Goal: Task Accomplishment & Management: Manage account settings

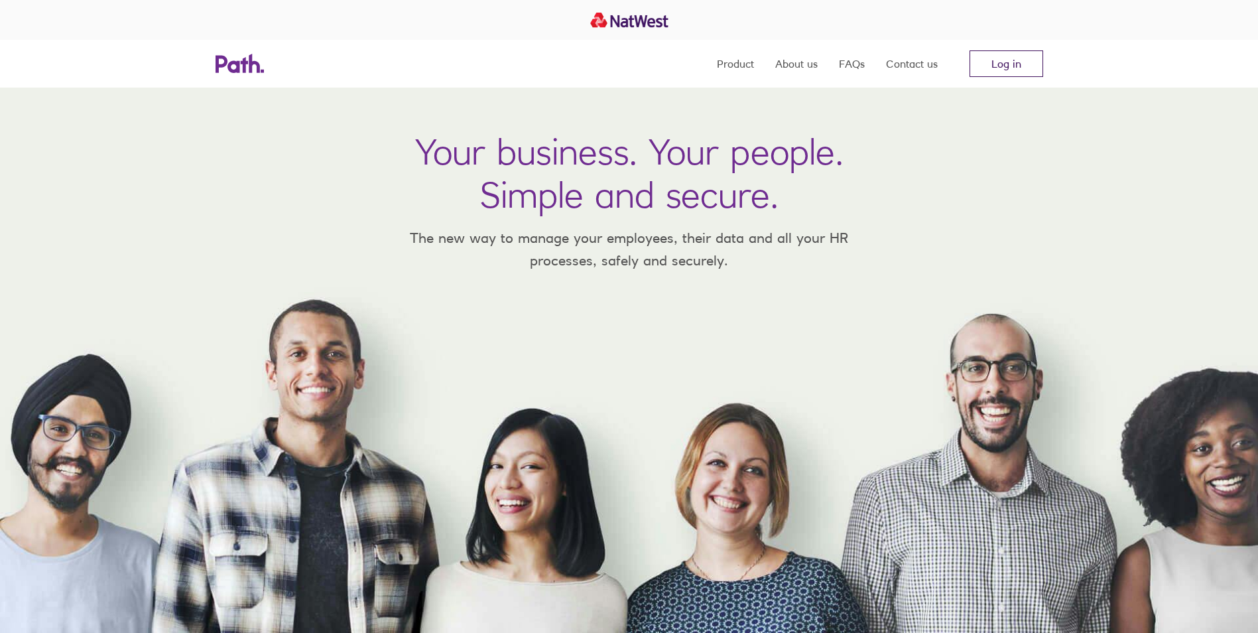
click at [991, 59] on link "Log in" at bounding box center [1007, 63] width 74 height 27
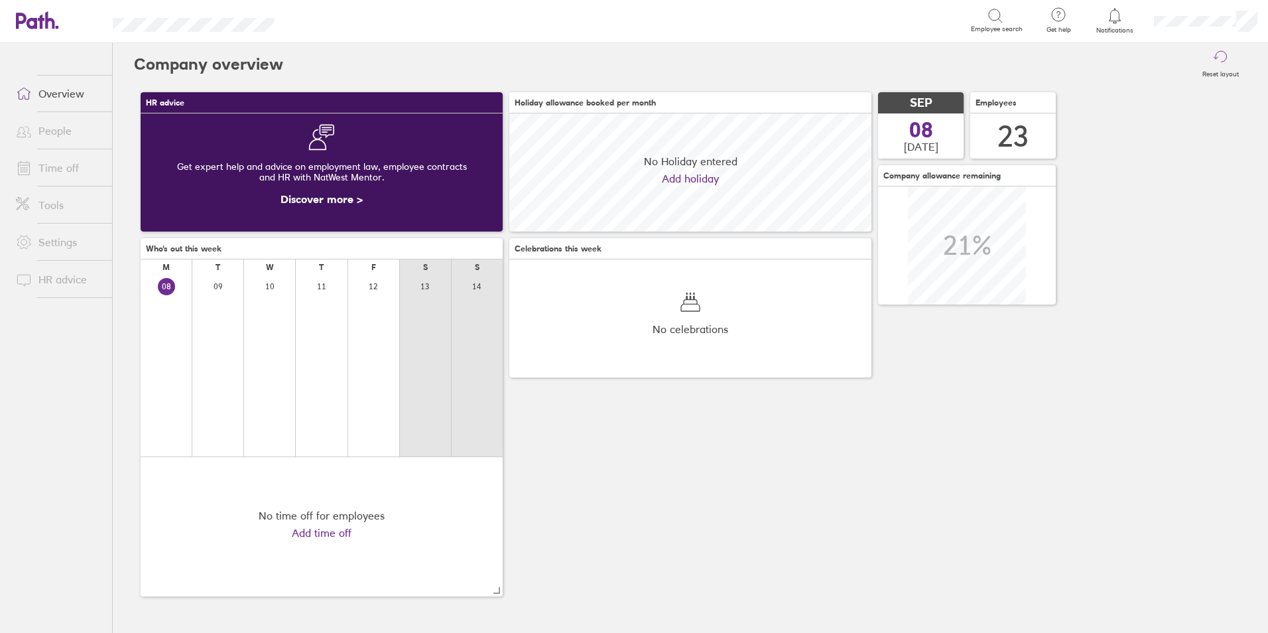
scroll to position [118, 362]
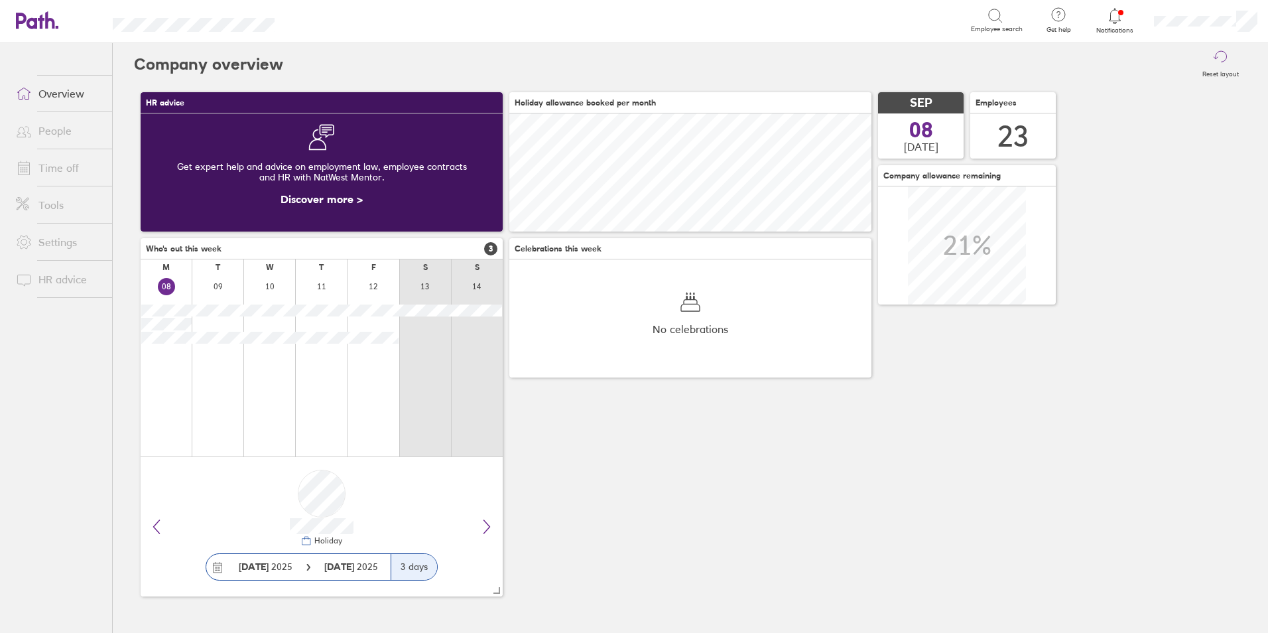
click at [79, 172] on link "Time off" at bounding box center [58, 168] width 107 height 27
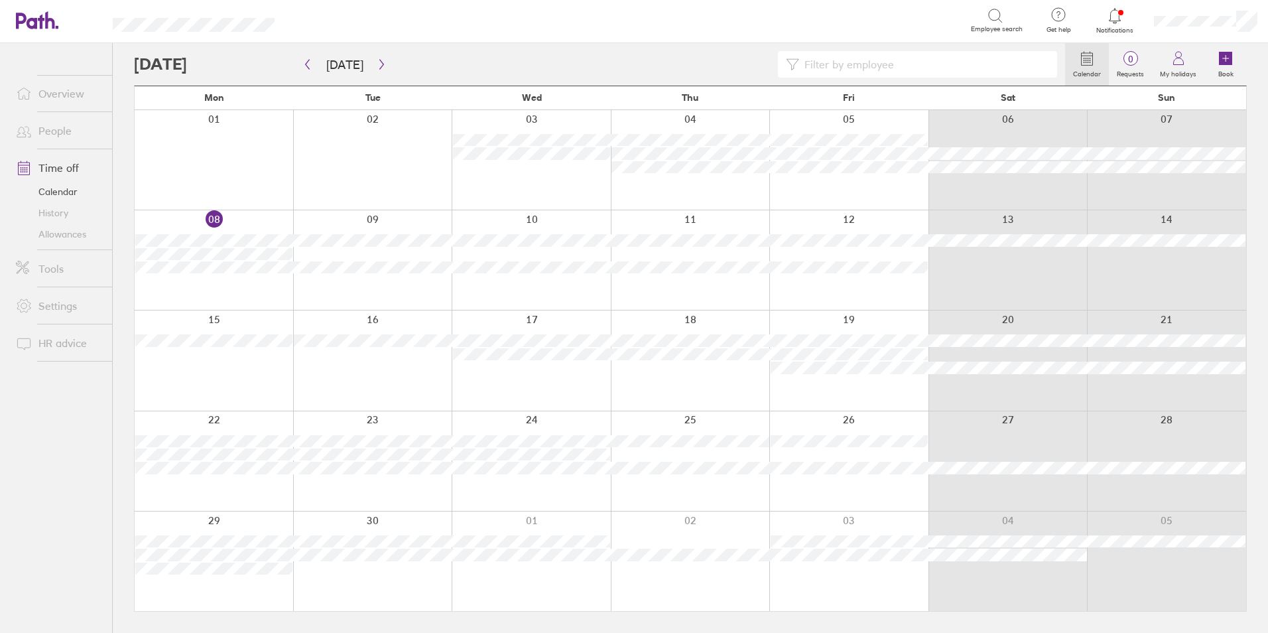
drag, startPoint x: 77, startPoint y: 172, endPoint x: 132, endPoint y: 159, distance: 56.6
click at [132, 159] on div "Calendar 0 Requests My holidays Book [DATE] [DATE] Mon Tue Wed Thu Fri Sat Sun …" at bounding box center [690, 338] width 1155 height 590
click at [242, 288] on div at bounding box center [214, 259] width 158 height 99
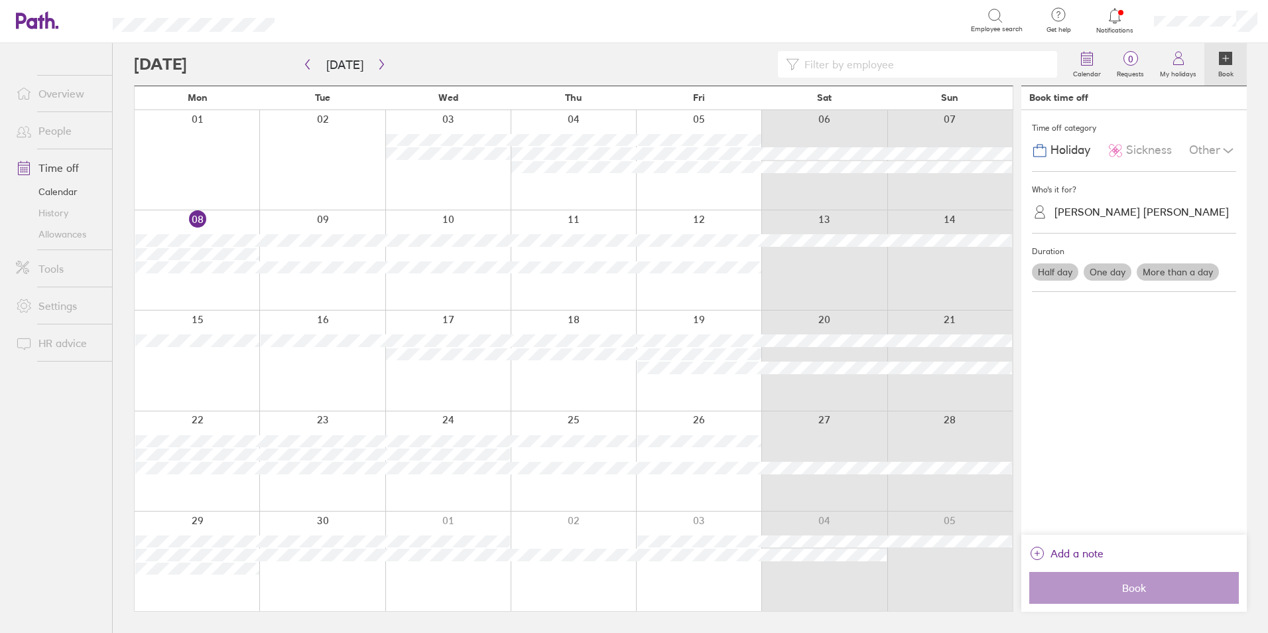
click at [1095, 212] on div "[PERSON_NAME] [PERSON_NAME]" at bounding box center [1141, 212] width 174 height 13
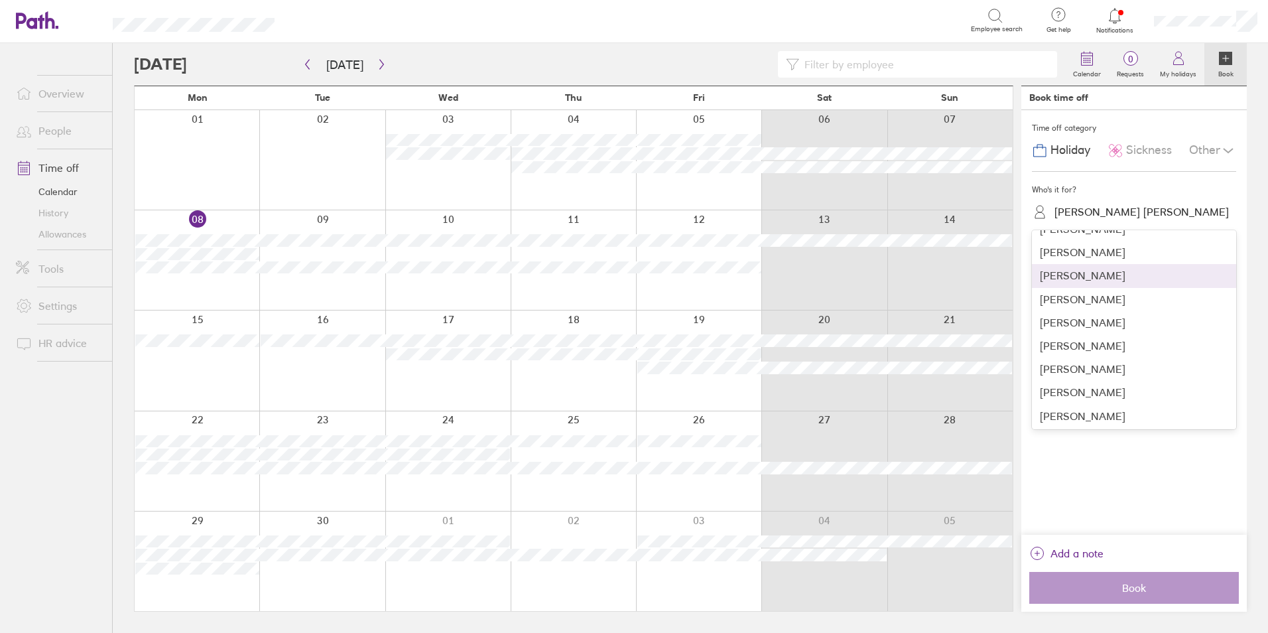
scroll to position [133, 0]
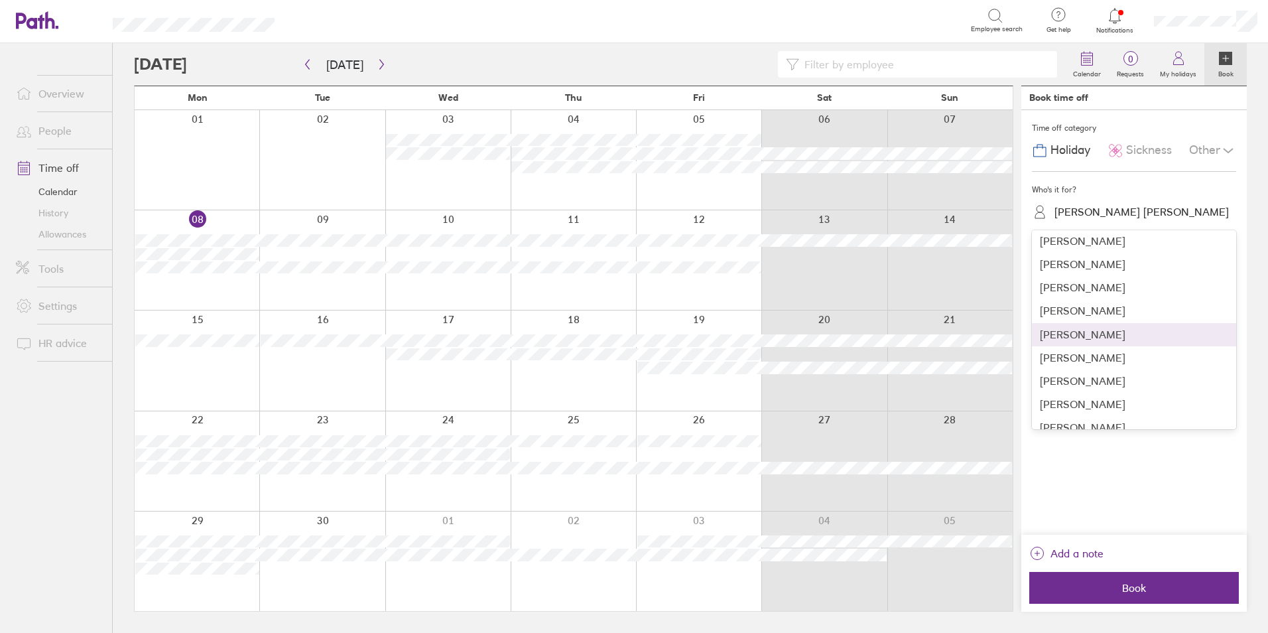
click at [1101, 330] on div "[PERSON_NAME]" at bounding box center [1134, 334] width 204 height 23
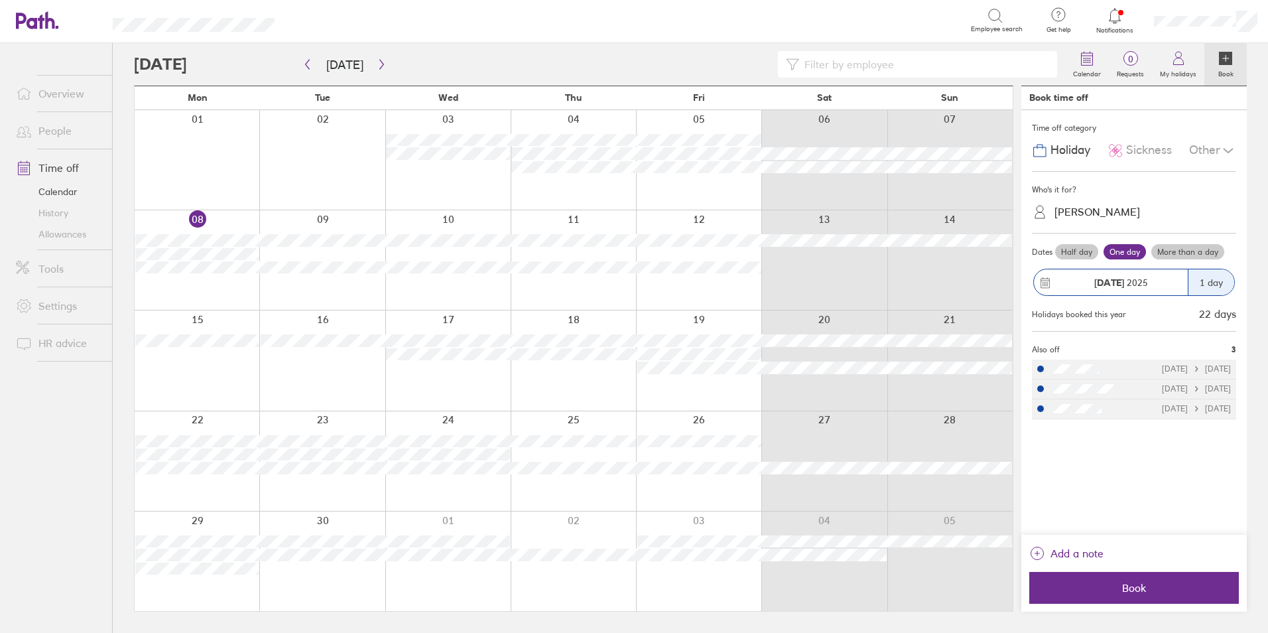
click at [1212, 151] on div "Other" at bounding box center [1212, 150] width 47 height 25
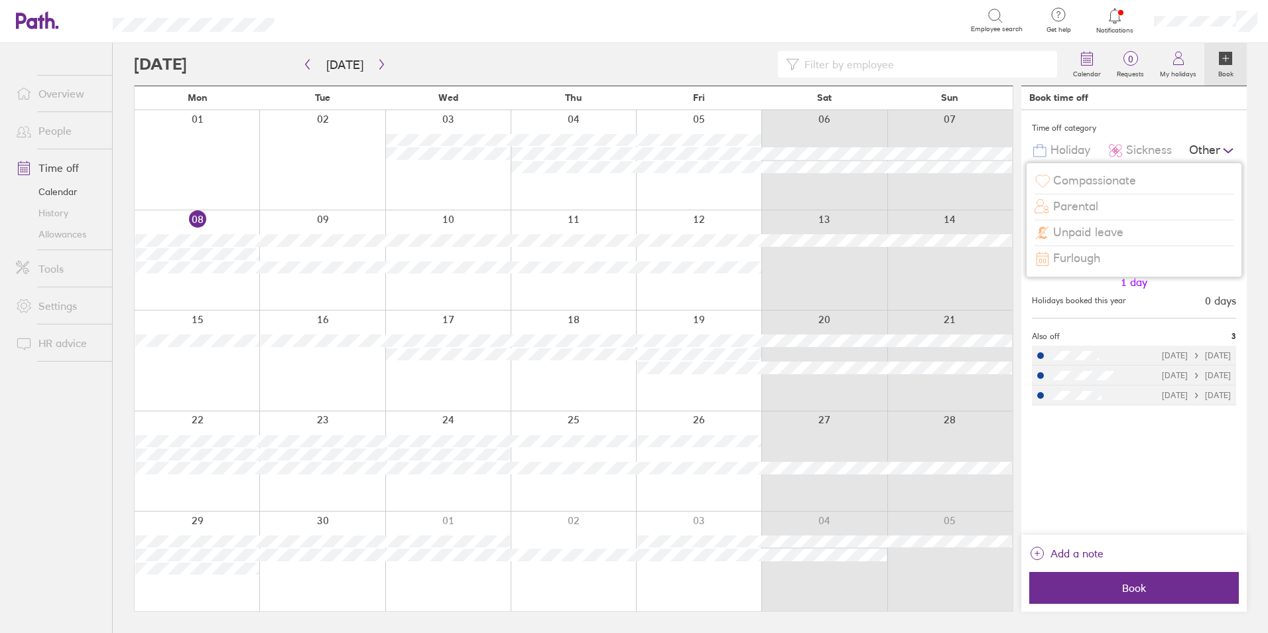
click at [1123, 229] on span "Unpaid leave" at bounding box center [1088, 232] width 70 height 14
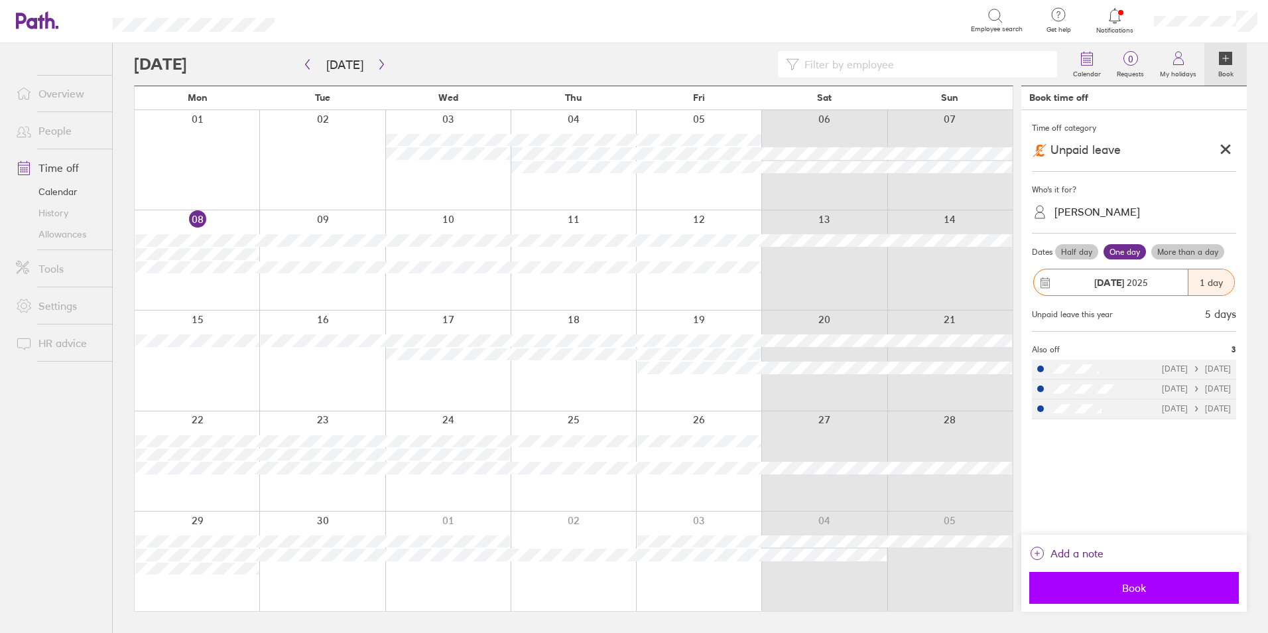
click at [1146, 580] on button "Book" at bounding box center [1134, 588] width 210 height 32
